Goal: Book appointment/travel/reservation

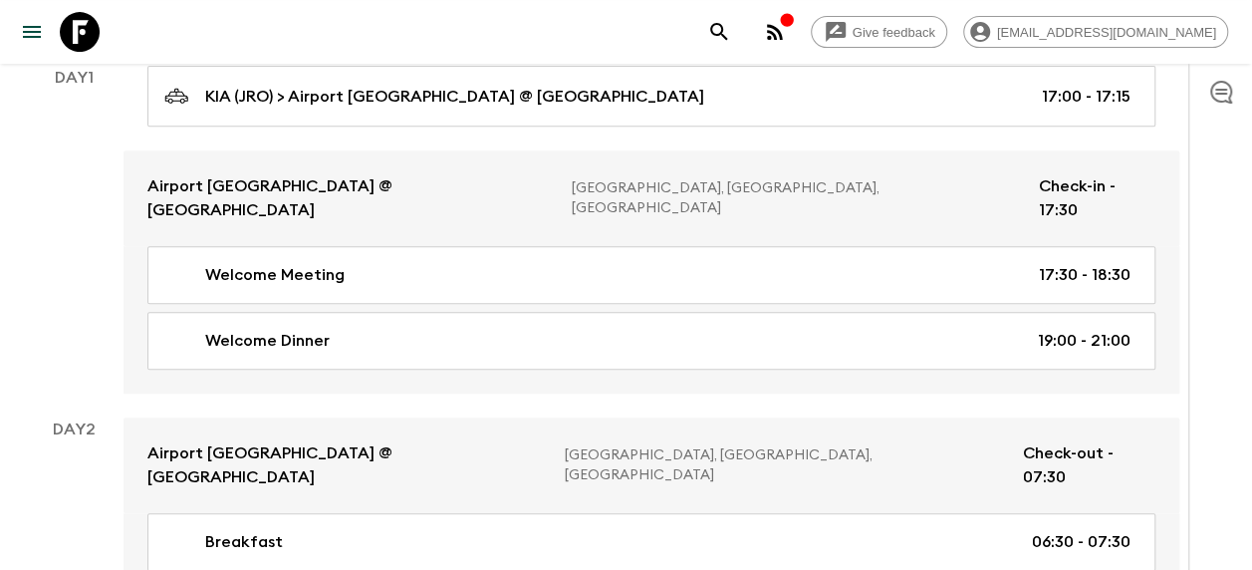
scroll to position [299, 0]
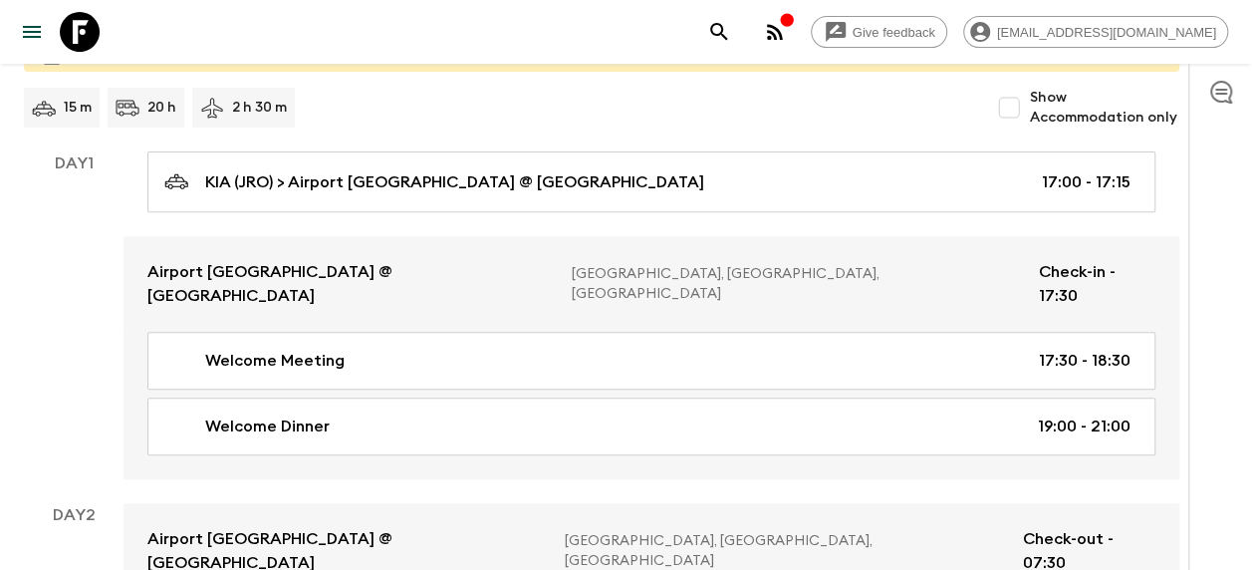
click at [78, 40] on icon at bounding box center [80, 32] width 40 height 40
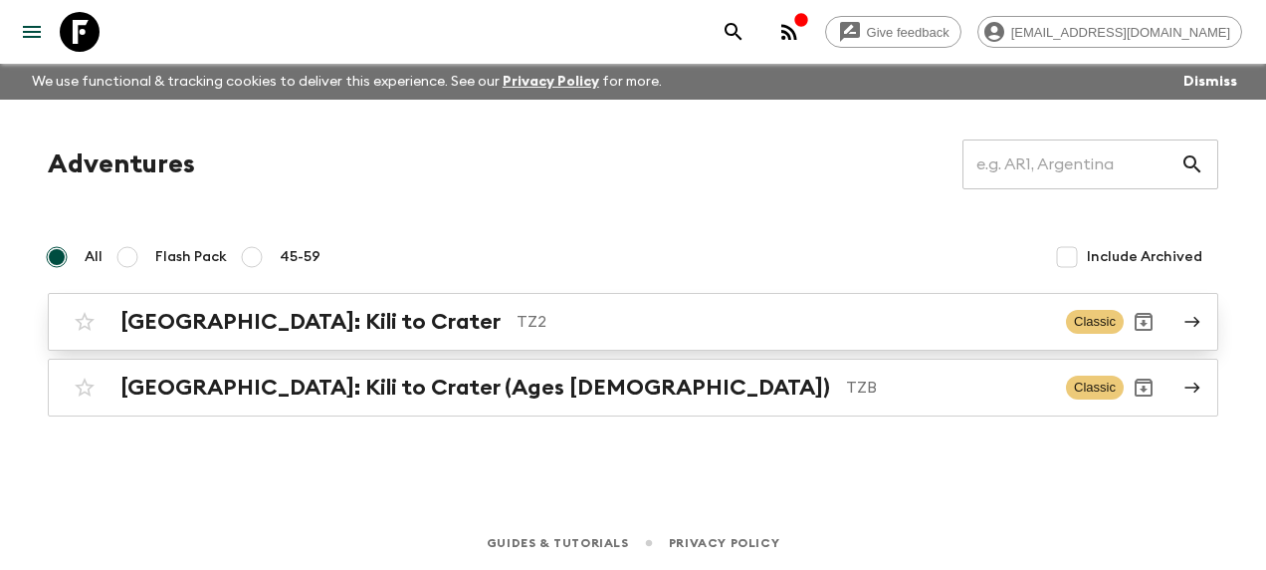
click at [287, 317] on h2 "[GEOGRAPHIC_DATA]: Kili to Crater" at bounding box center [310, 322] width 380 height 26
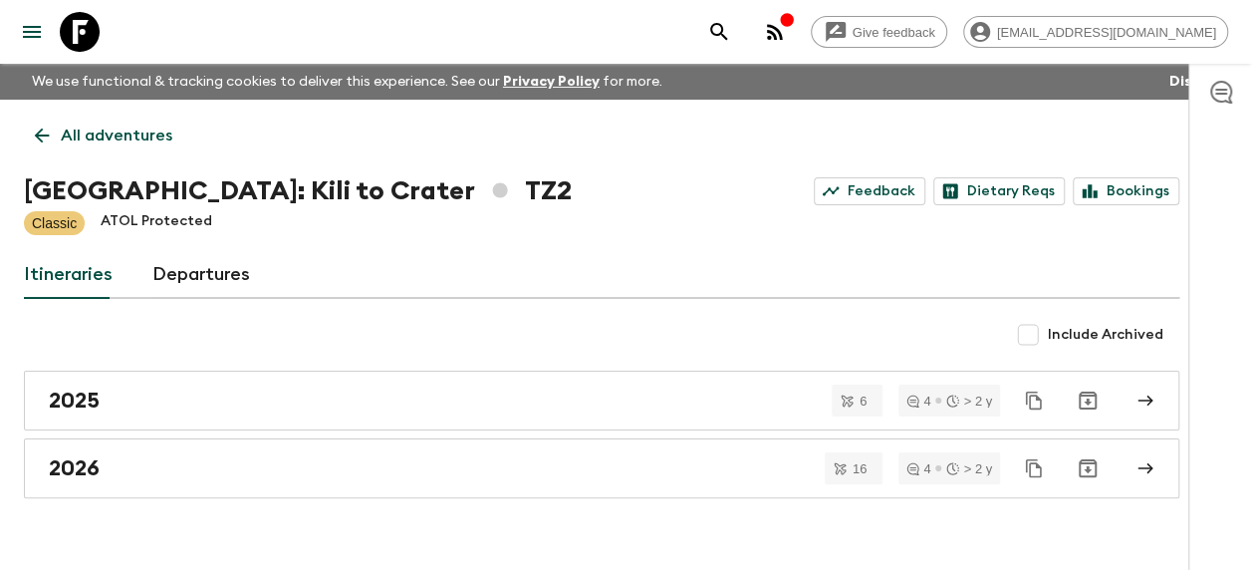
scroll to position [36, 0]
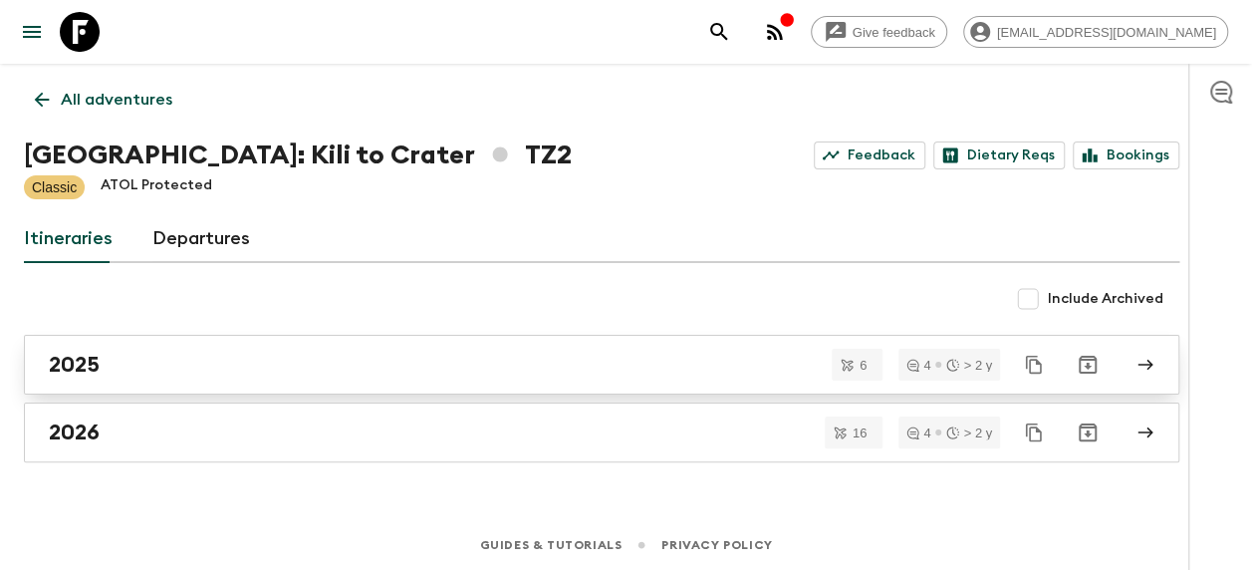
click at [223, 344] on link "2025" at bounding box center [601, 365] width 1155 height 60
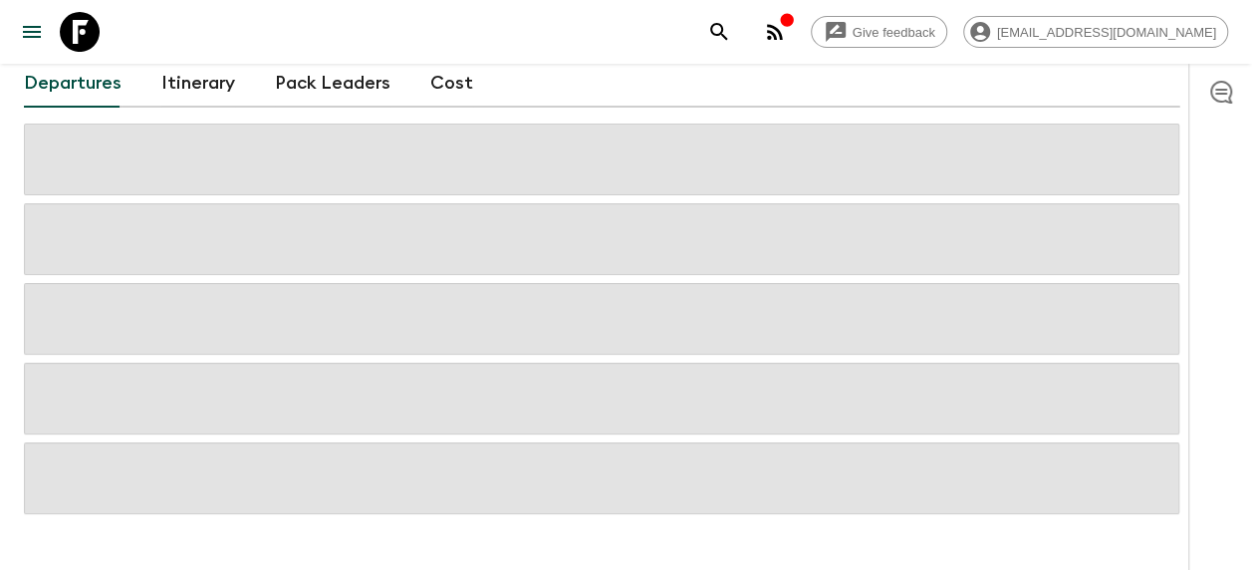
scroll to position [221, 0]
